Goal: Transaction & Acquisition: Purchase product/service

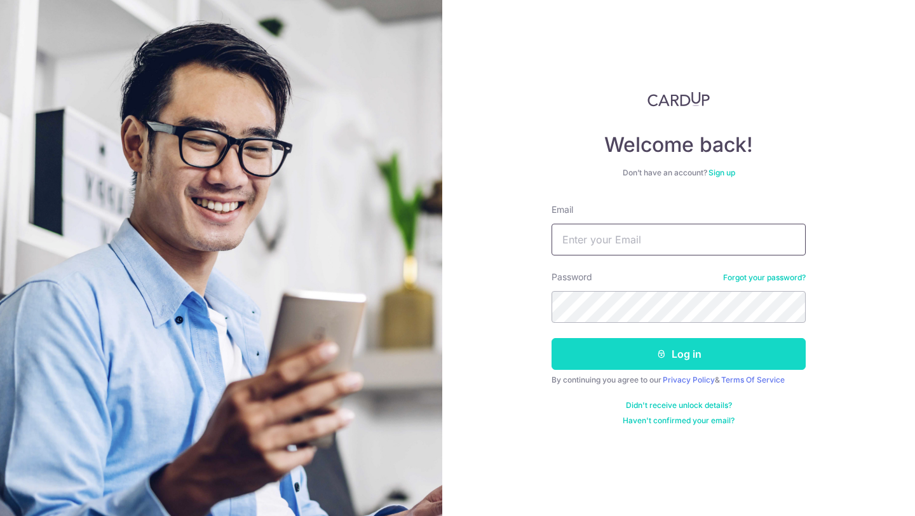
type input "[PERSON_NAME][EMAIL_ADDRESS][DOMAIN_NAME]"
click at [604, 362] on button "Log in" at bounding box center [679, 354] width 254 height 32
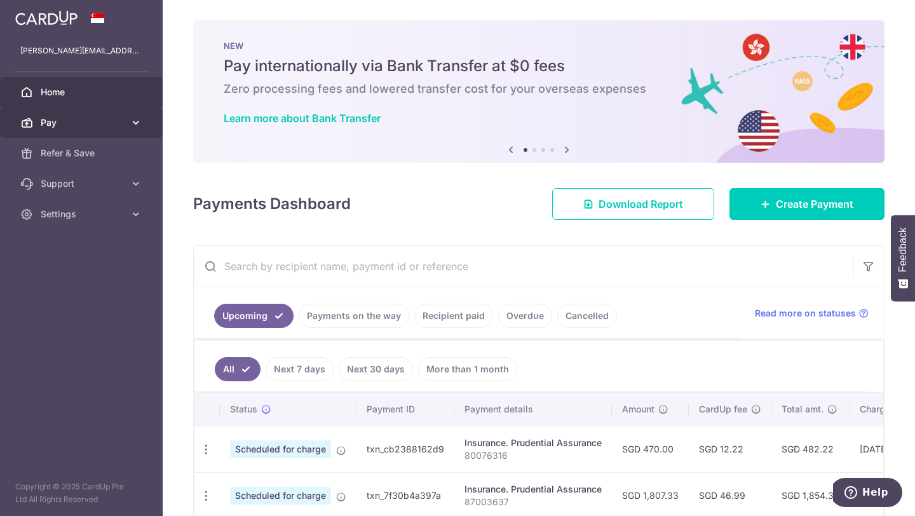
click at [135, 121] on icon at bounding box center [136, 122] width 13 height 13
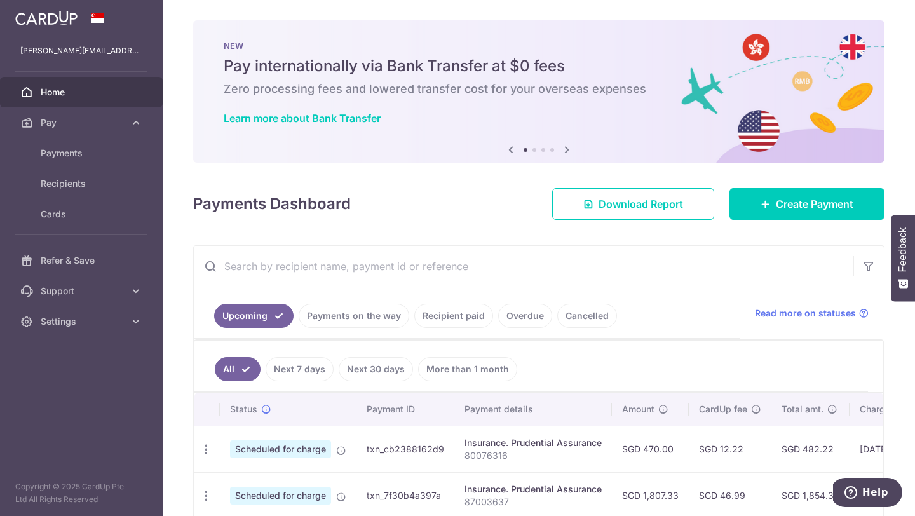
scroll to position [65, 0]
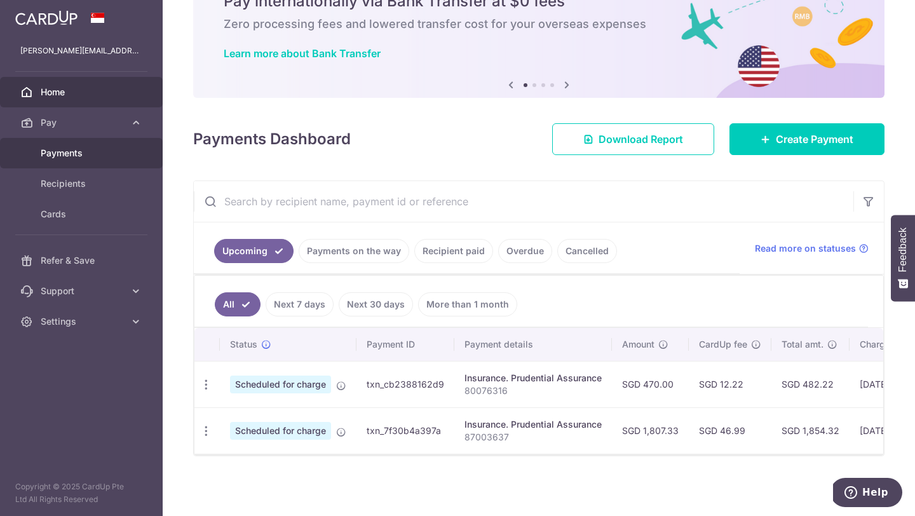
click at [69, 157] on span "Payments" at bounding box center [83, 153] width 84 height 13
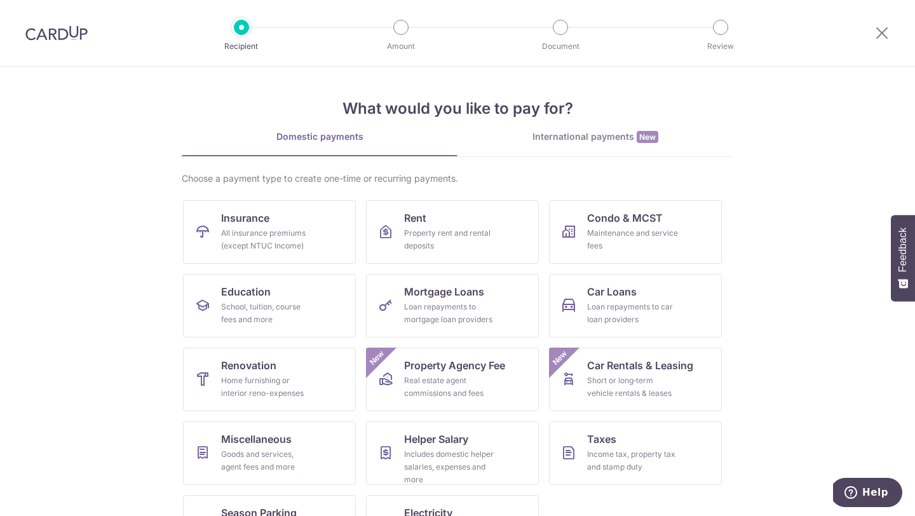
scroll to position [53, 0]
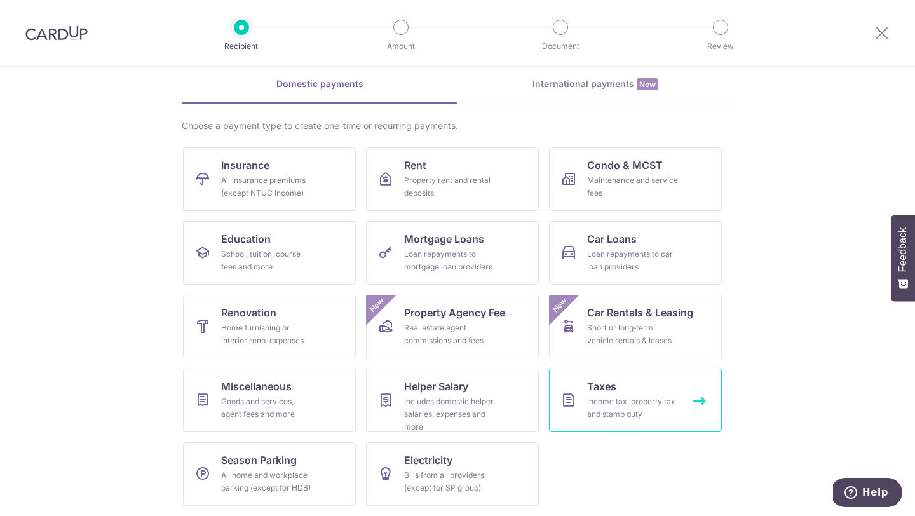
click at [635, 411] on div "Income tax, property tax and stamp duty" at bounding box center [633, 407] width 92 height 25
